Goal: Task Accomplishment & Management: Manage account settings

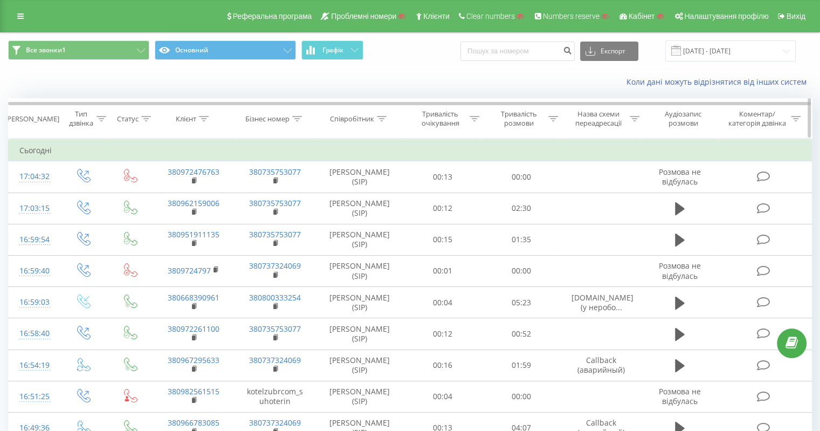
click at [296, 116] on icon at bounding box center [297, 118] width 10 height 5
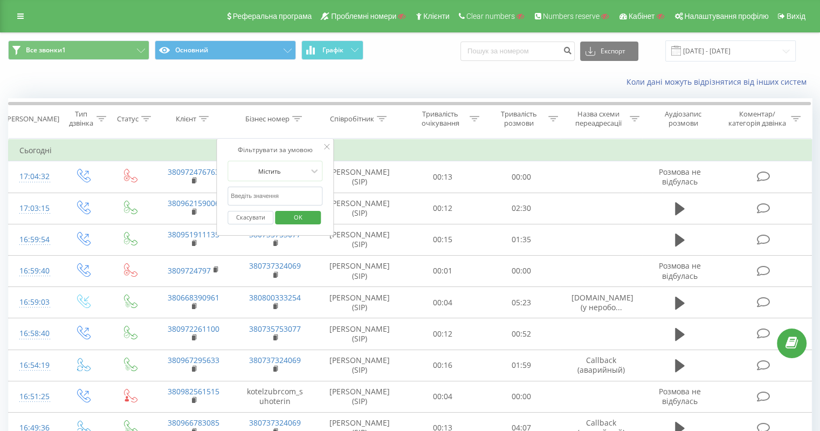
click at [278, 198] on input "text" at bounding box center [275, 196] width 95 height 19
paste input "38073861187"
type input "38073861187"
click at [289, 215] on span "OK" at bounding box center [298, 217] width 30 height 17
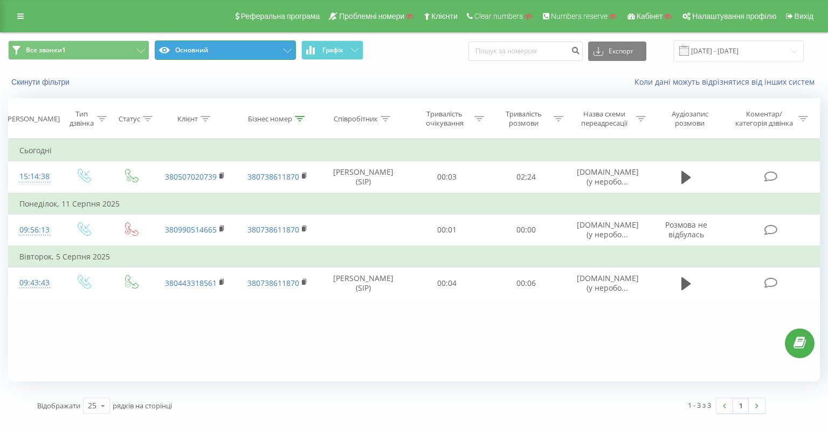
click at [232, 47] on button "Основний" at bounding box center [225, 49] width 141 height 19
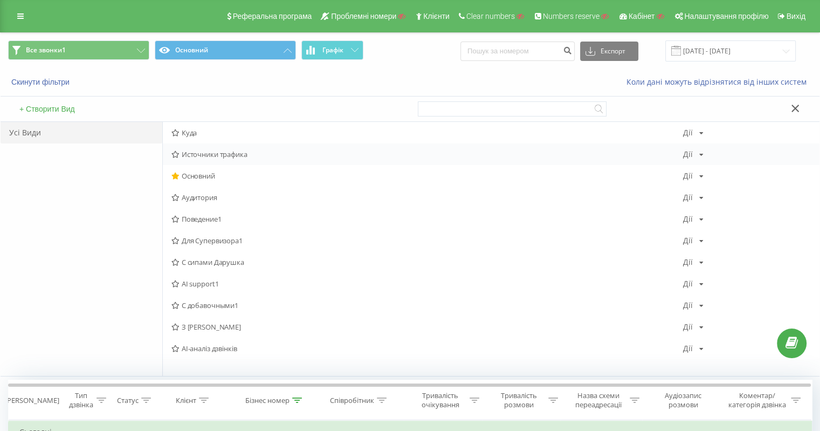
click at [223, 147] on div "Источники трафика Дії Редагувати Копіювати Видалити За замовчуванням Поділитися" at bounding box center [491, 154] width 657 height 22
click at [230, 148] on div "Источники трафика Дії Редагувати Копіювати Видалити За замовчуванням Поділитися" at bounding box center [491, 154] width 657 height 22
click at [222, 154] on span "Источники трафика" at bounding box center [427, 154] width 512 height 8
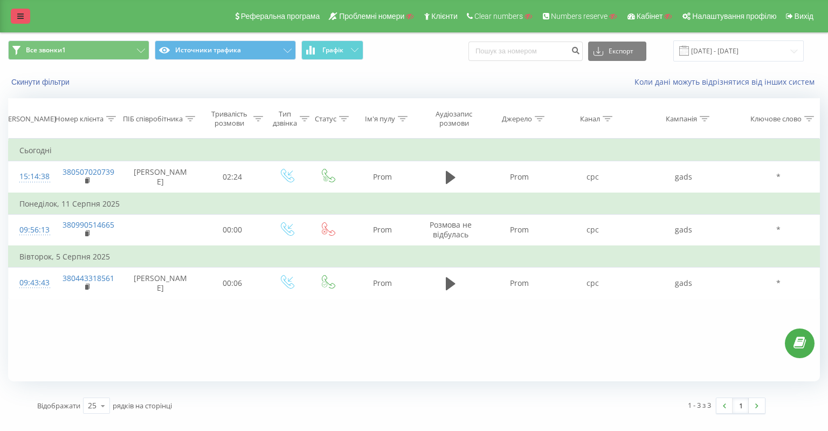
click at [17, 17] on icon at bounding box center [20, 16] width 6 height 8
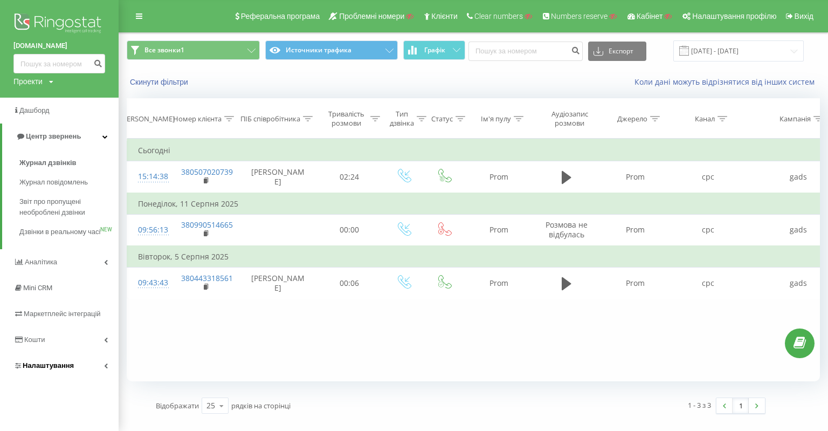
click at [41, 369] on span "Налаштування" at bounding box center [48, 365] width 51 height 8
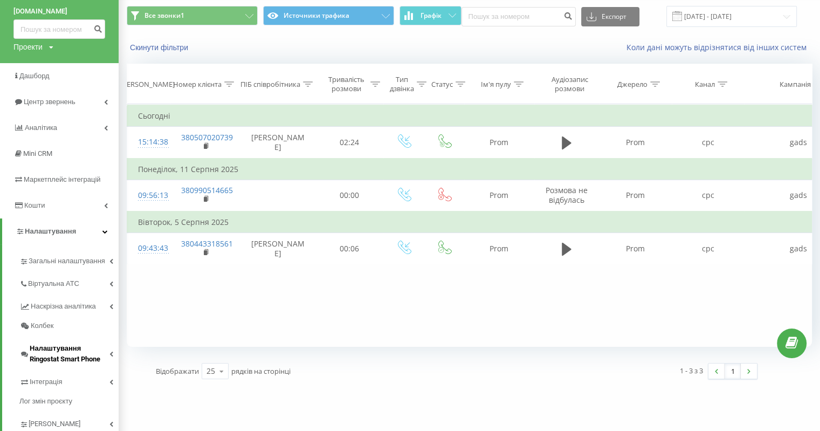
scroll to position [64, 0]
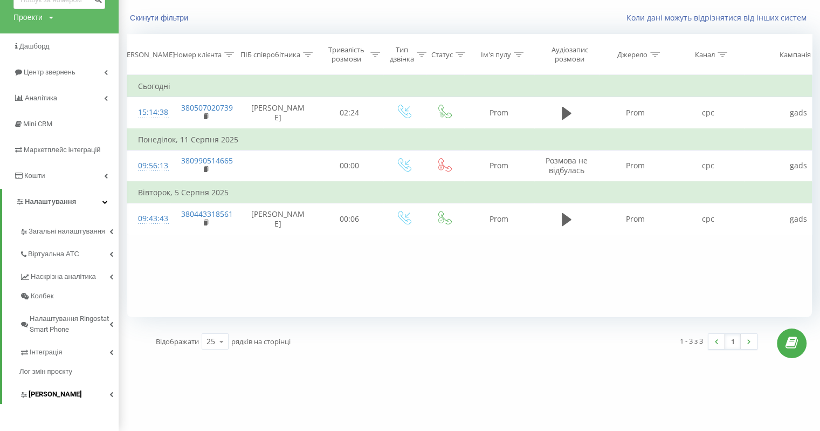
click at [58, 396] on span "[PERSON_NAME]" at bounding box center [55, 394] width 53 height 11
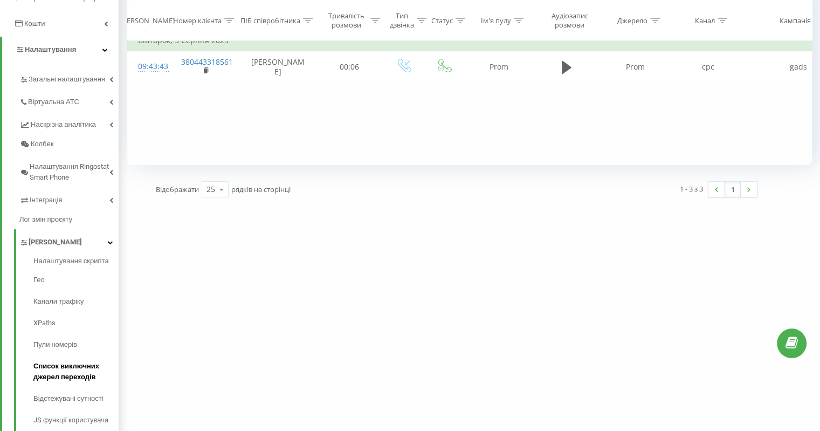
scroll to position [226, 0]
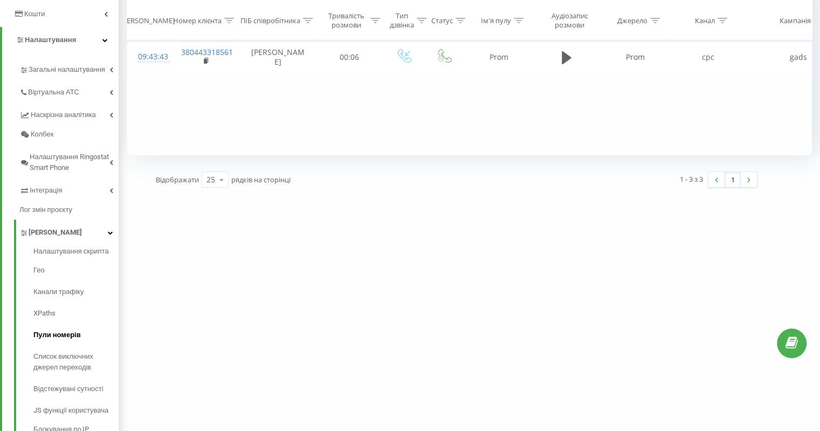
click at [58, 333] on span "Пули номерів" at bounding box center [56, 335] width 47 height 11
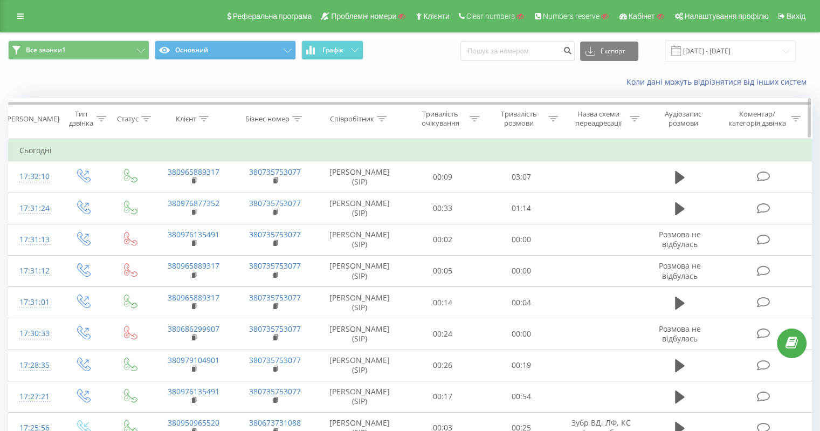
click at [203, 118] on icon at bounding box center [204, 118] width 10 height 5
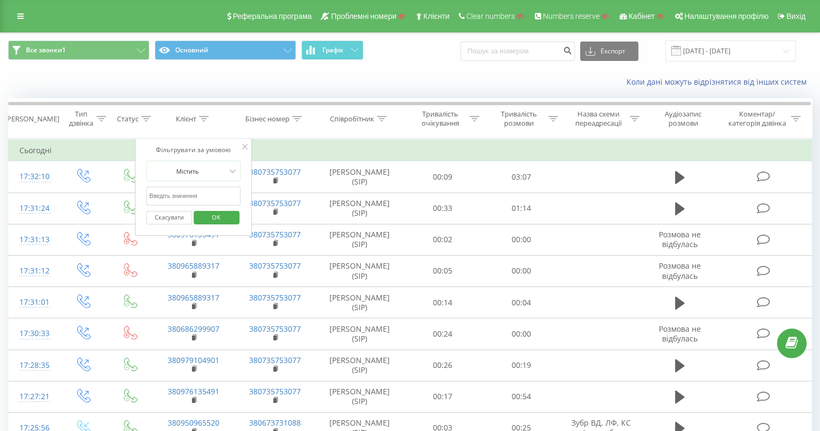
click at [188, 184] on form "Містить Скасувати OK" at bounding box center [193, 195] width 95 height 69
click at [191, 193] on input "text" at bounding box center [193, 196] width 95 height 19
paste input "38073861187"
type input "38073861187"
click at [209, 207] on div "Скасувати OK" at bounding box center [193, 217] width 95 height 24
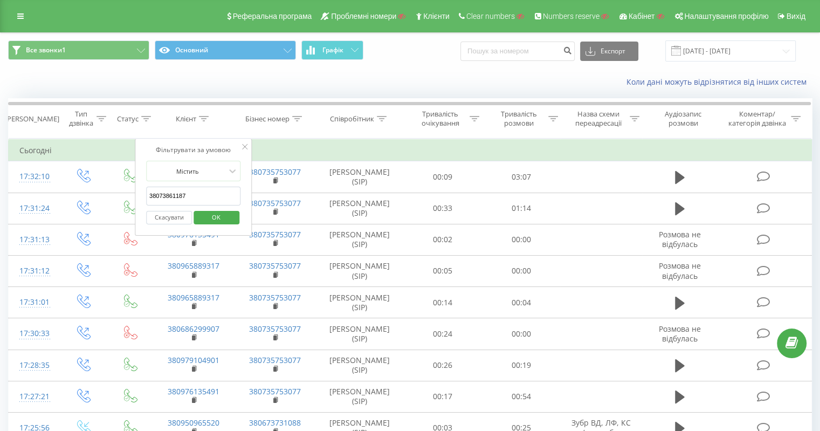
click at [216, 215] on span "OK" at bounding box center [216, 217] width 30 height 17
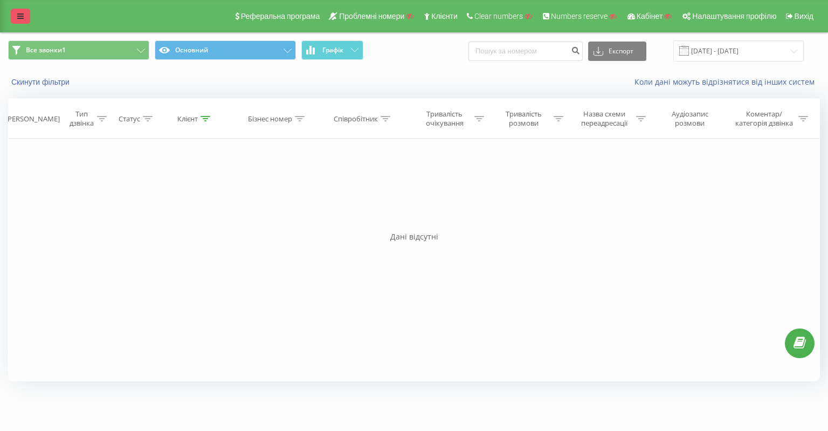
click at [18, 15] on icon at bounding box center [20, 16] width 6 height 8
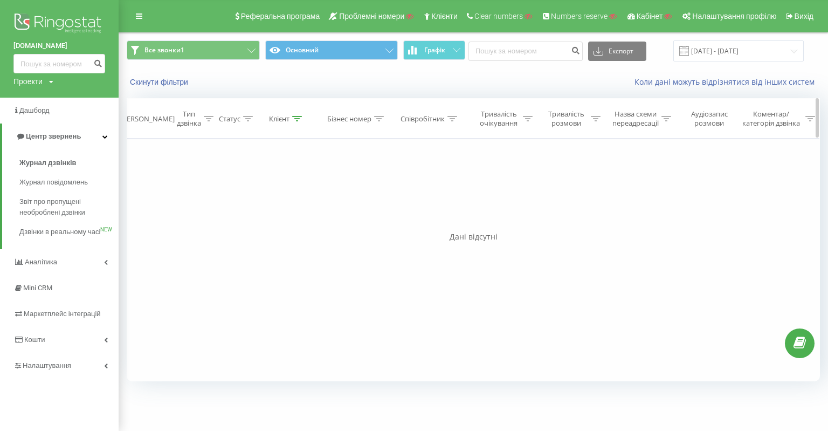
click at [294, 114] on div at bounding box center [297, 118] width 10 height 9
click at [269, 218] on button "Скасувати" at bounding box center [262, 217] width 46 height 13
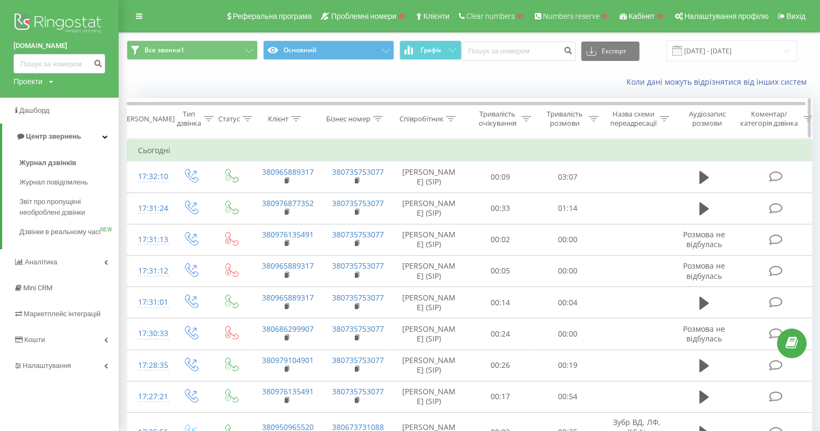
click at [380, 118] on icon at bounding box center [379, 118] width 10 height 5
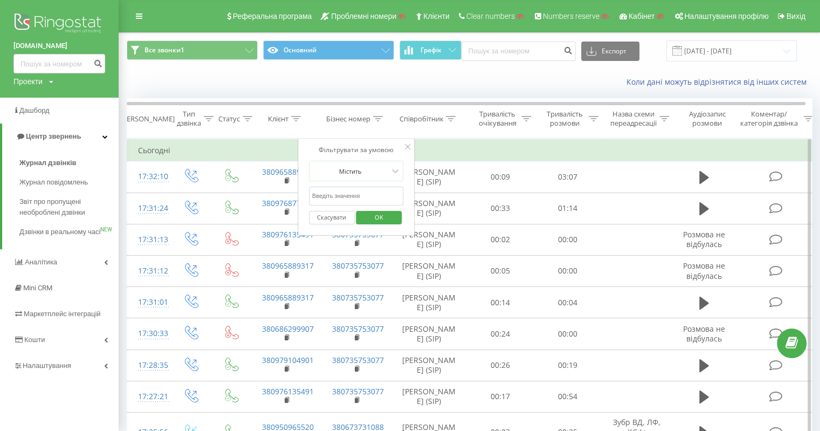
click at [349, 197] on input "text" at bounding box center [356, 196] width 95 height 19
paste input "38073861187"
type input "38073861187"
click at [379, 215] on span "OK" at bounding box center [379, 217] width 30 height 17
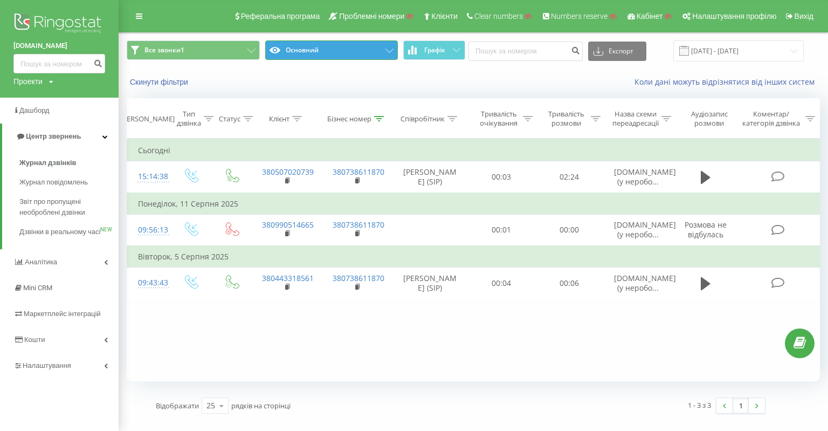
click at [369, 50] on button "Основний" at bounding box center [331, 49] width 133 height 19
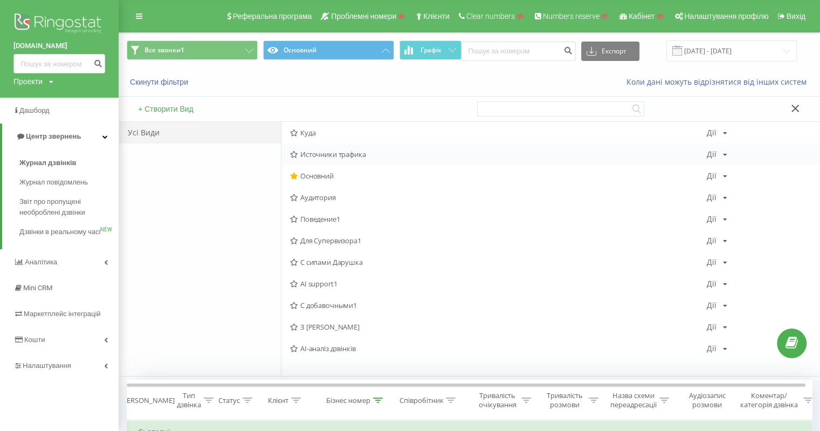
click at [352, 156] on span "Источники трафика" at bounding box center [498, 154] width 417 height 8
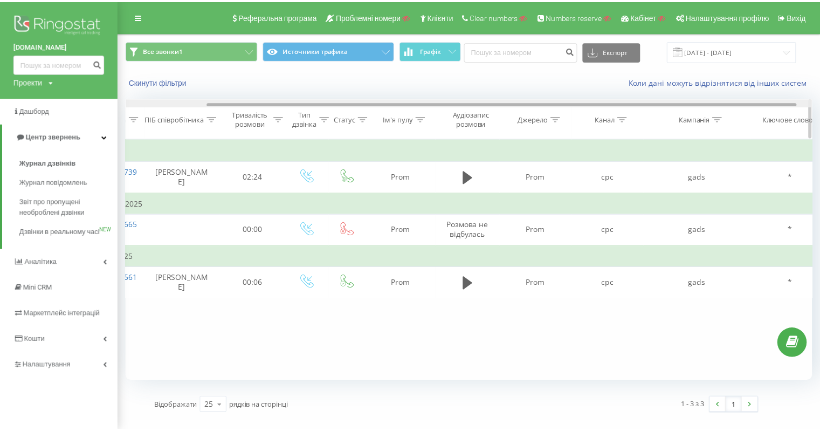
scroll to position [0, 113]
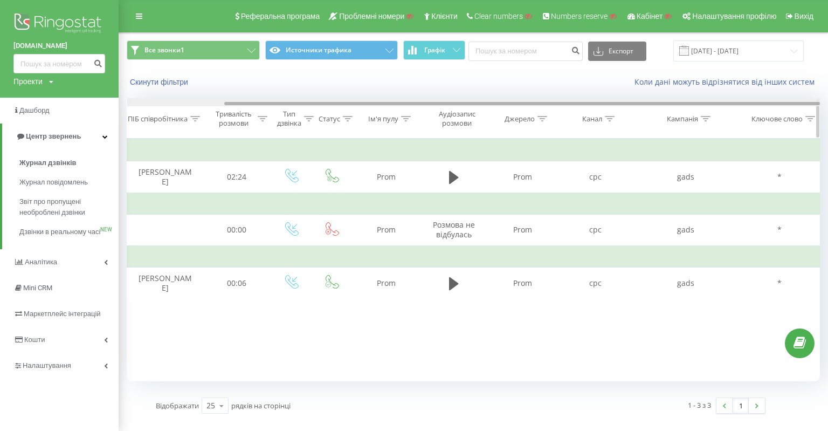
drag, startPoint x: 585, startPoint y: 104, endPoint x: 738, endPoint y: 114, distance: 154.0
click at [738, 114] on div "Дата дзвінка Номер клієнта ПІБ співробітника Тривалість розмови Тип дзвінка Ста…" at bounding box center [474, 118] width 694 height 40
drag, startPoint x: 298, startPoint y: 101, endPoint x: 387, endPoint y: 106, distance: 88.6
click at [387, 106] on div "Дата дзвінка Номер клієнта ПІБ співробітника Тривалість розмови Тип дзвінка Ста…" at bounding box center [474, 118] width 694 height 40
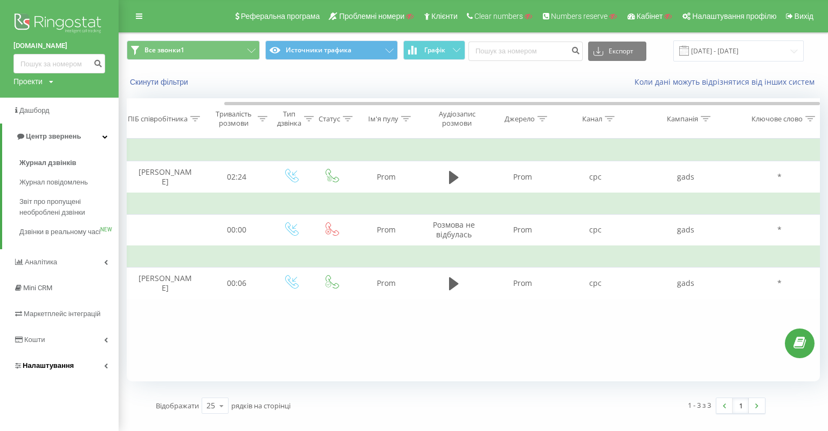
click at [46, 379] on link "Налаштування" at bounding box center [59, 366] width 119 height 26
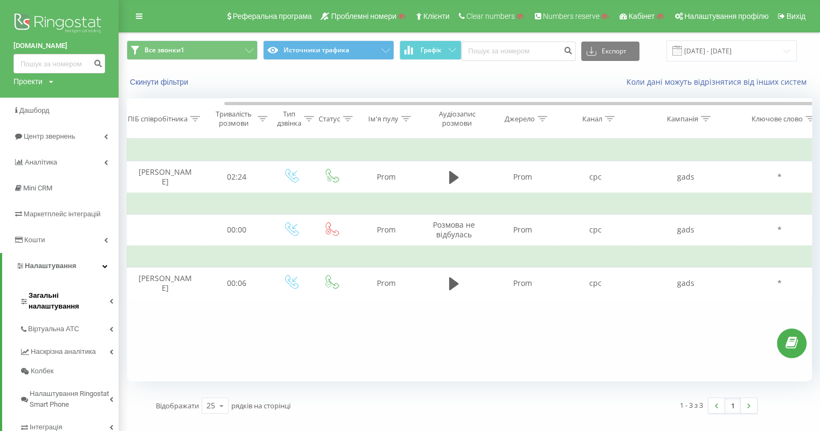
click at [65, 297] on span "Загальні налаштування" at bounding box center [69, 301] width 81 height 22
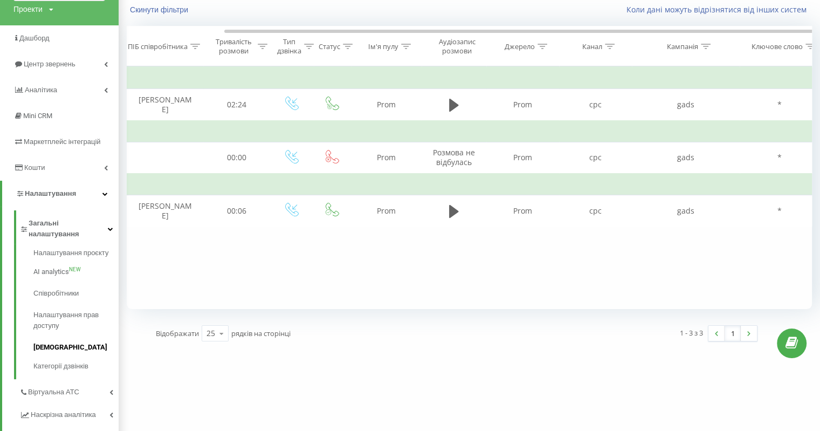
scroll to position [54, 0]
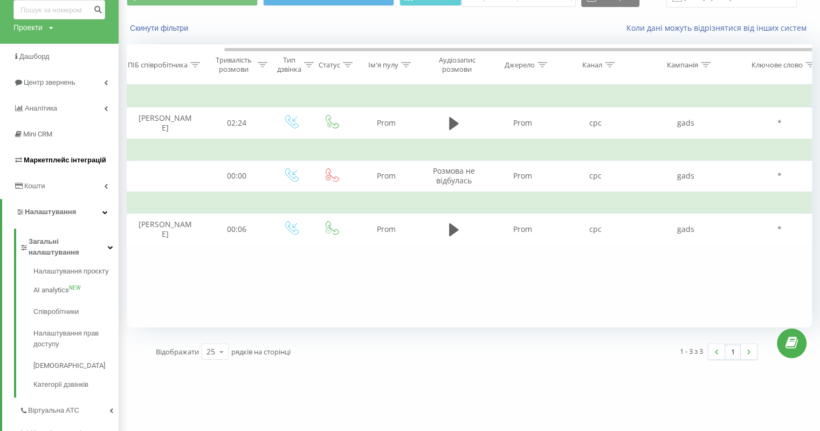
click at [45, 155] on span "Маркетплейс інтеграцій" at bounding box center [59, 160] width 93 height 11
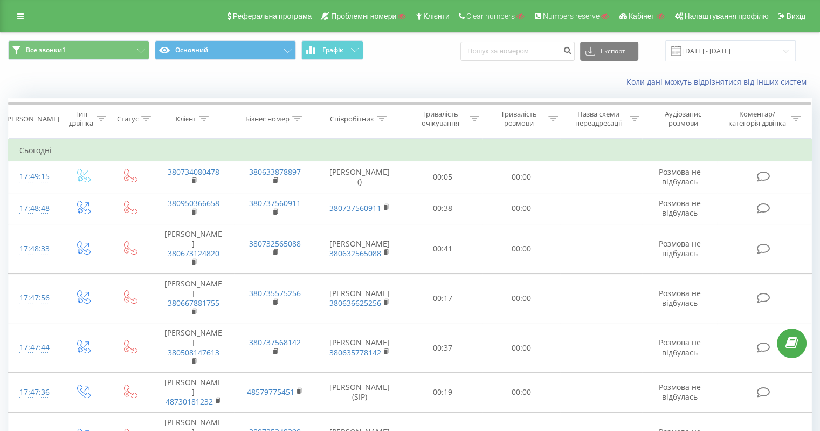
drag, startPoint x: 15, startPoint y: 15, endPoint x: 19, endPoint y: 22, distance: 8.0
click at [15, 15] on link at bounding box center [20, 16] width 19 height 15
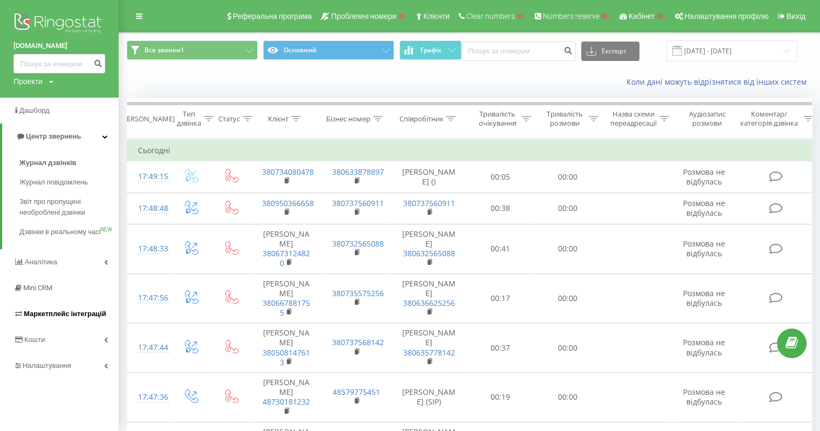
click at [74, 318] on span "Маркетплейс інтеграцій" at bounding box center [65, 314] width 83 height 8
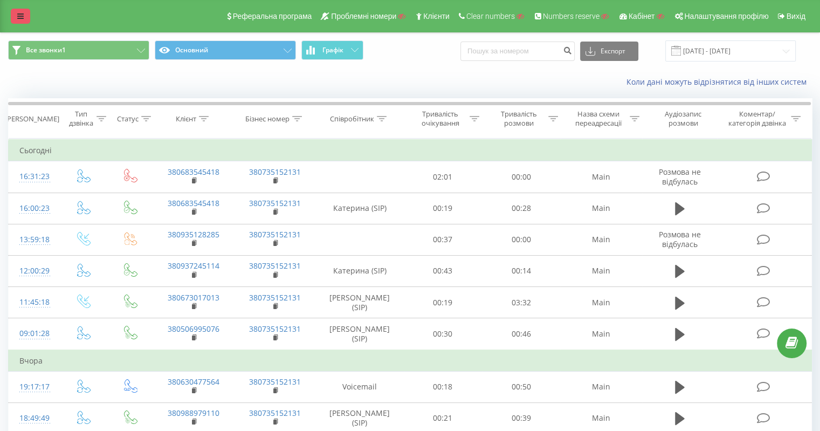
click at [19, 15] on icon at bounding box center [20, 16] width 6 height 8
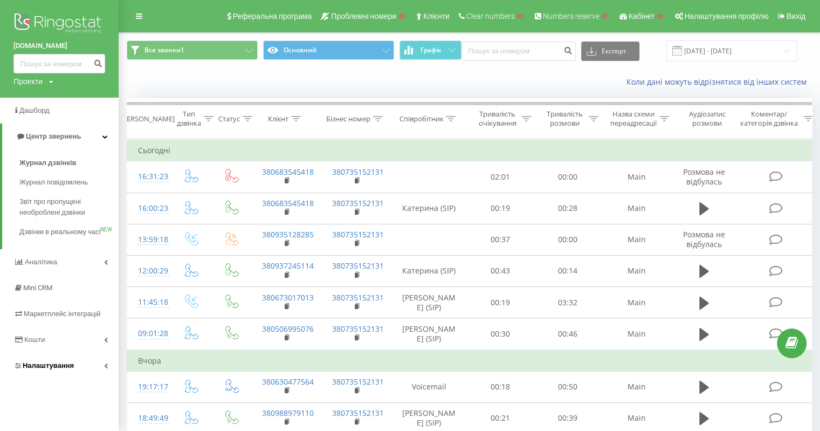
click at [37, 369] on span "Налаштування" at bounding box center [48, 365] width 51 height 8
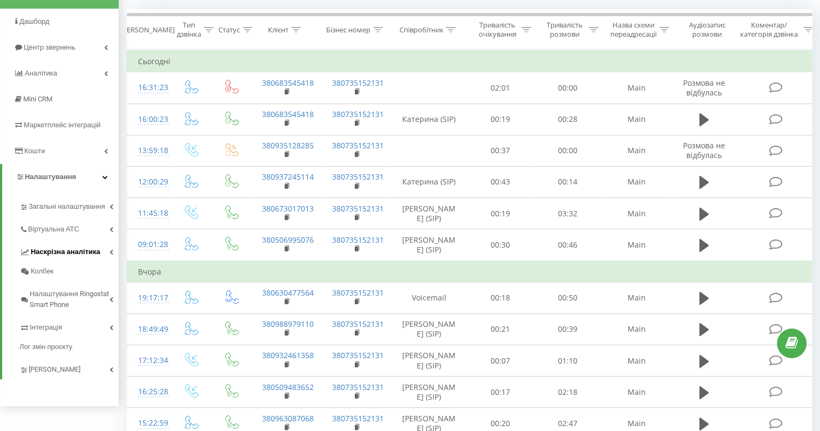
scroll to position [108, 0]
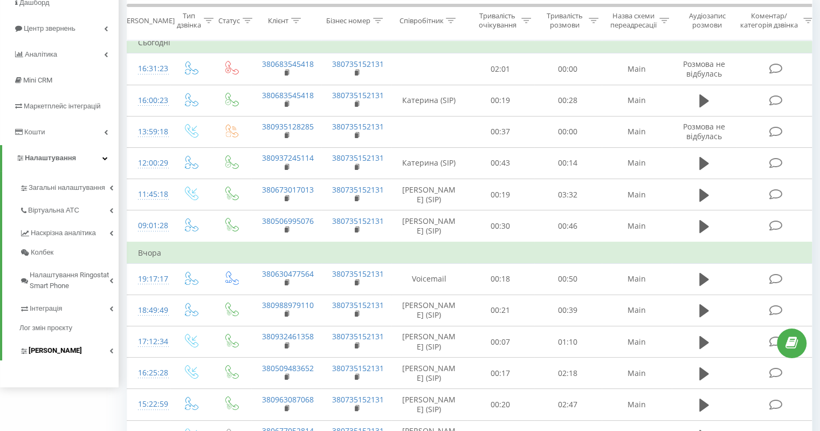
click at [59, 351] on span "Коллтрекінг" at bounding box center [55, 350] width 53 height 11
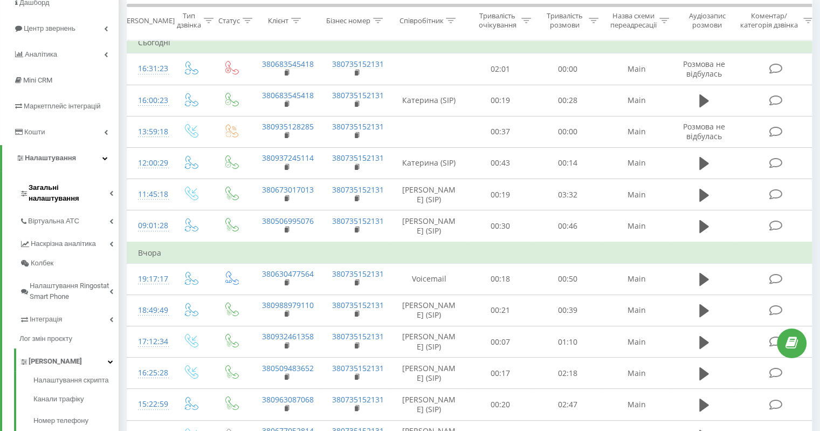
click at [71, 192] on span "Загальні налаштування" at bounding box center [69, 193] width 81 height 22
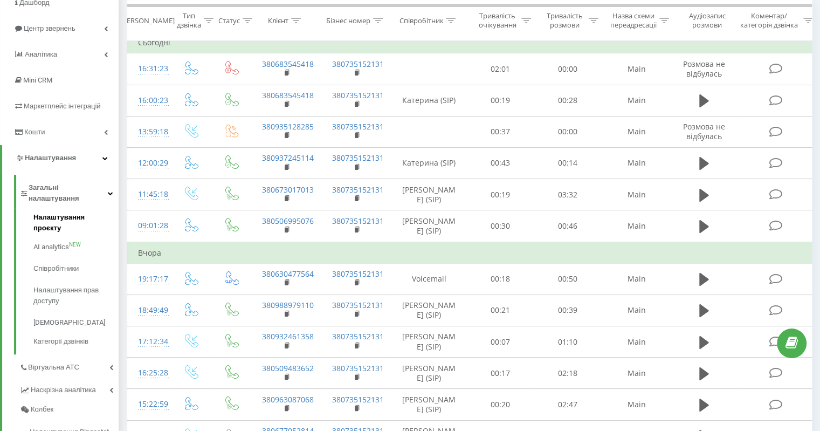
click at [68, 212] on span "Налаштування проєкту" at bounding box center [73, 223] width 80 height 22
